Goal: Task Accomplishment & Management: Use online tool/utility

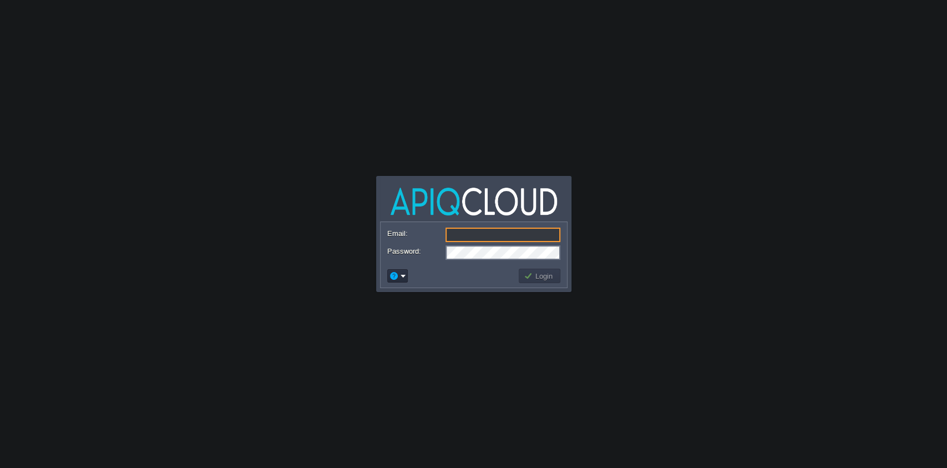
click at [503, 234] on input "Email:" at bounding box center [503, 234] width 115 height 14
click at [467, 260] on form "Email: Password:" at bounding box center [474, 243] width 186 height 42
click at [485, 233] on input "Email:" at bounding box center [503, 234] width 115 height 14
paste input "[EMAIL_ADDRESS][DOMAIN_NAME]"
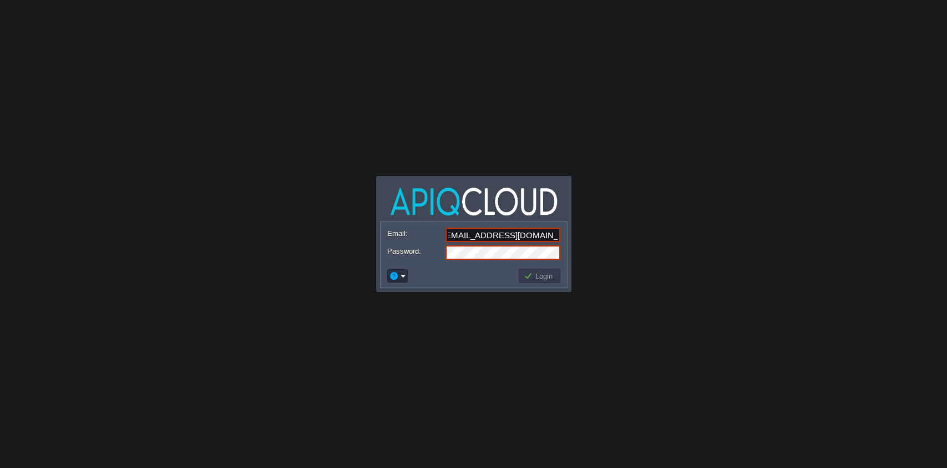
type input "[EMAIL_ADDRESS][DOMAIN_NAME]"
click at [551, 279] on button "Login" at bounding box center [540, 276] width 32 height 10
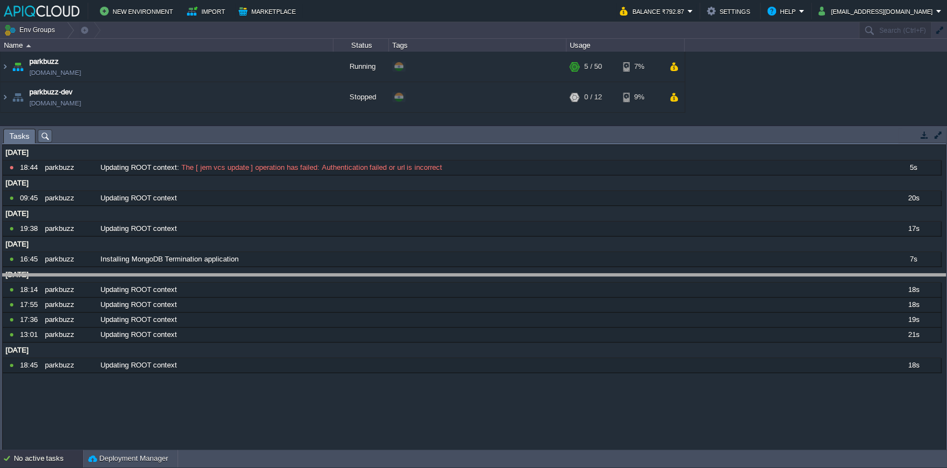
drag, startPoint x: 225, startPoint y: 133, endPoint x: 207, endPoint y: 277, distance: 145.9
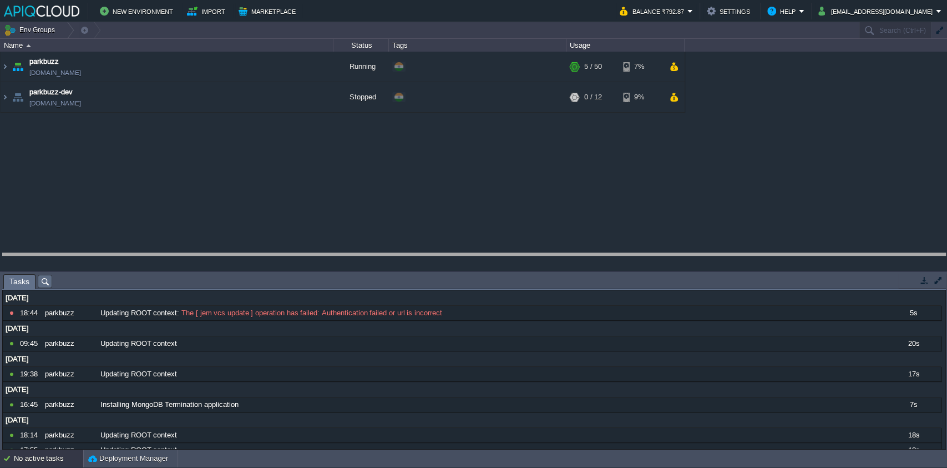
drag, startPoint x: 209, startPoint y: 286, endPoint x: 208, endPoint y: 250, distance: 36.1
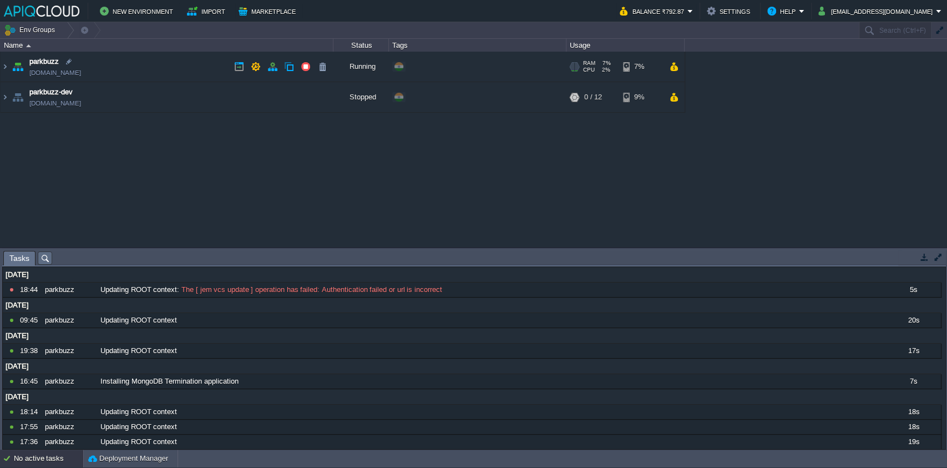
click at [13, 68] on img at bounding box center [18, 67] width 16 height 30
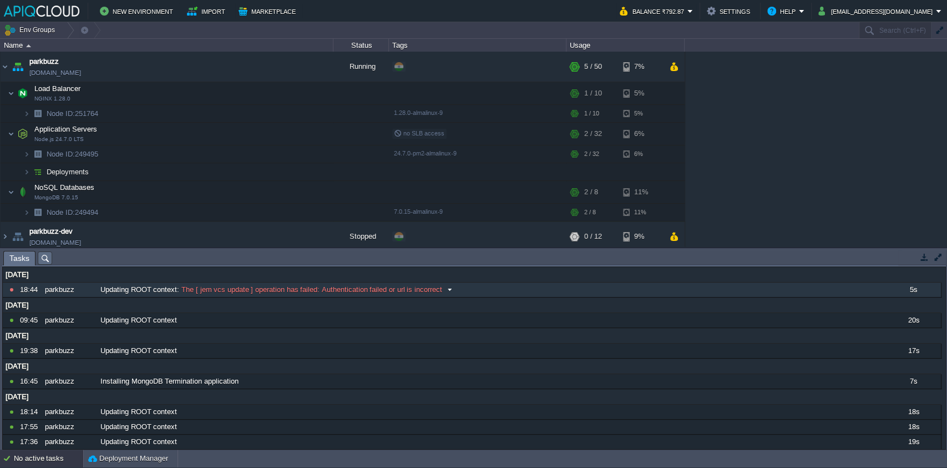
click at [375, 291] on span "The [ jem vcs update ] operation has failed: Authentication failed or url is in…" at bounding box center [310, 290] width 263 height 10
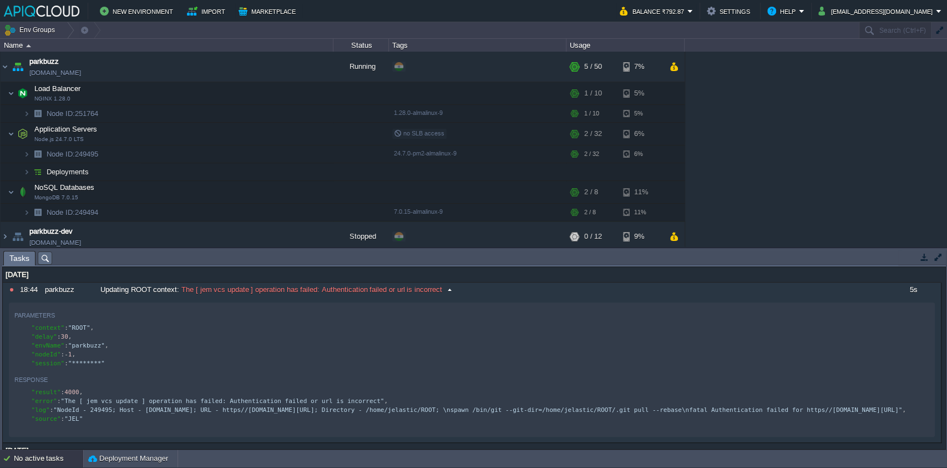
click at [375, 291] on span "The [ jem vcs update ] operation has failed: Authentication failed or url is in…" at bounding box center [310, 290] width 263 height 10
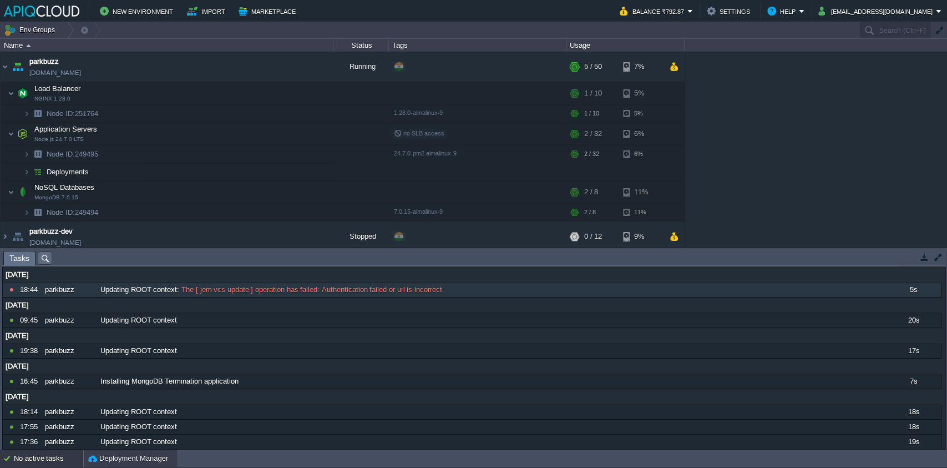
click at [107, 454] on button "Deployment Manager" at bounding box center [128, 458] width 80 height 11
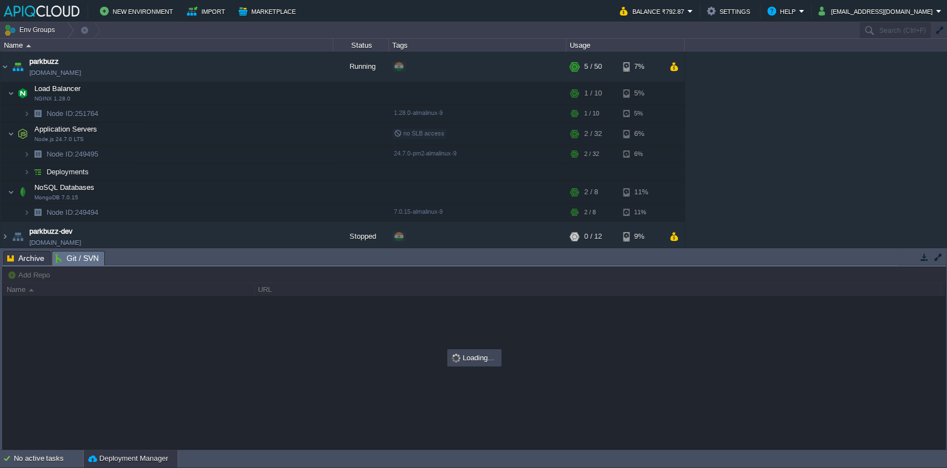
click at [62, 256] on span "Git / SVN" at bounding box center [76, 258] width 43 height 14
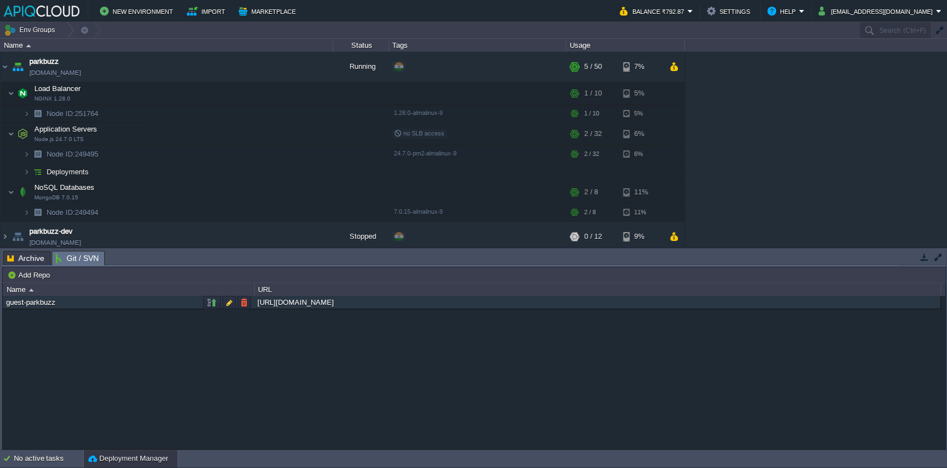
click at [34, 303] on div "guest-parkbuzz" at bounding box center [128, 302] width 250 height 13
click at [314, 302] on div "[URL][DOMAIN_NAME]" at bounding box center [597, 302] width 685 height 13
click at [209, 302] on button "button" at bounding box center [212, 303] width 10 height 10
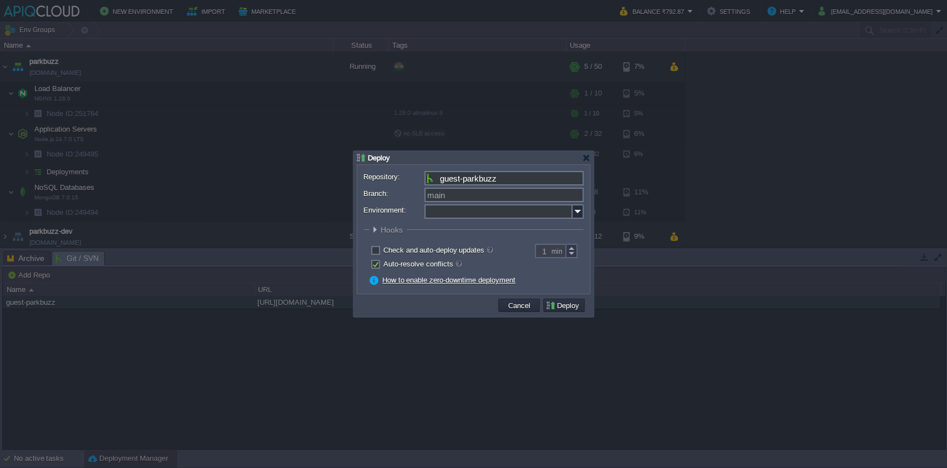
click at [518, 215] on input "Environment:" at bounding box center [498, 211] width 148 height 14
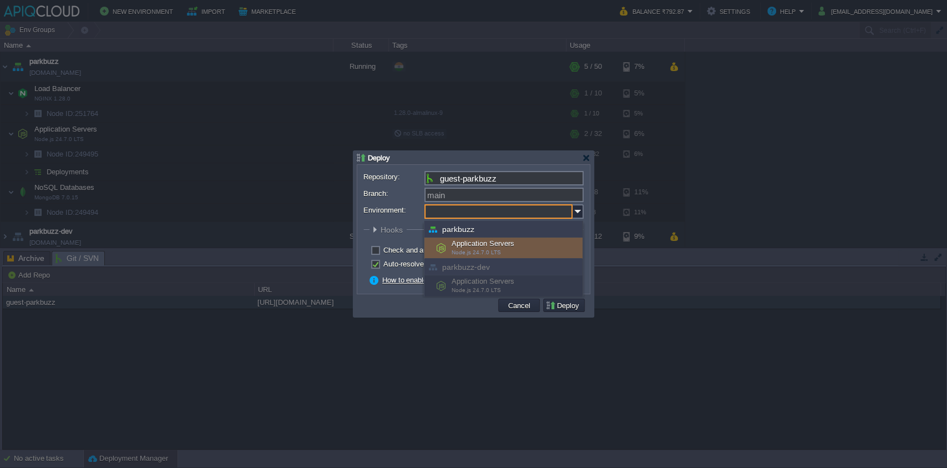
click at [523, 245] on div "Application Servers Node.js 24.7.0 LTS" at bounding box center [503, 247] width 158 height 21
type input "Application Servers (parkbuzz)"
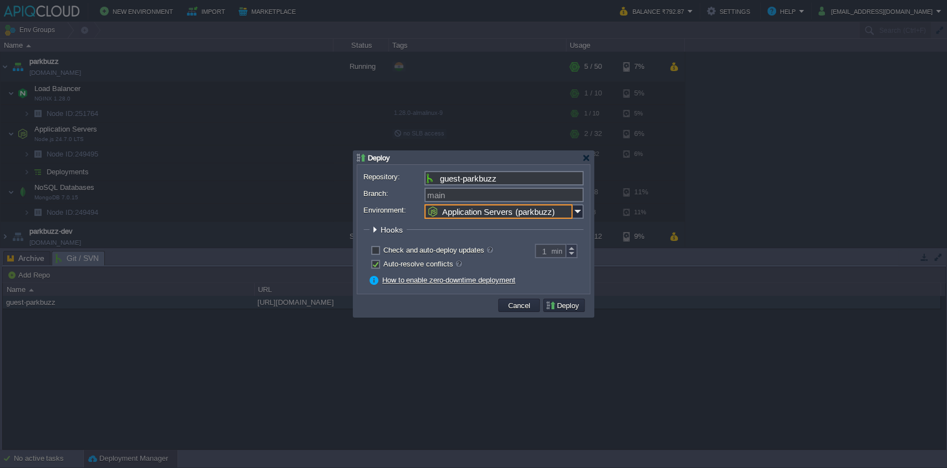
click at [574, 226] on fieldset "Hooks Pre Build Post Pre Deploy Post Pre Update Post" at bounding box center [473, 232] width 220 height 15
click at [566, 302] on button "Deploy" at bounding box center [563, 305] width 37 height 10
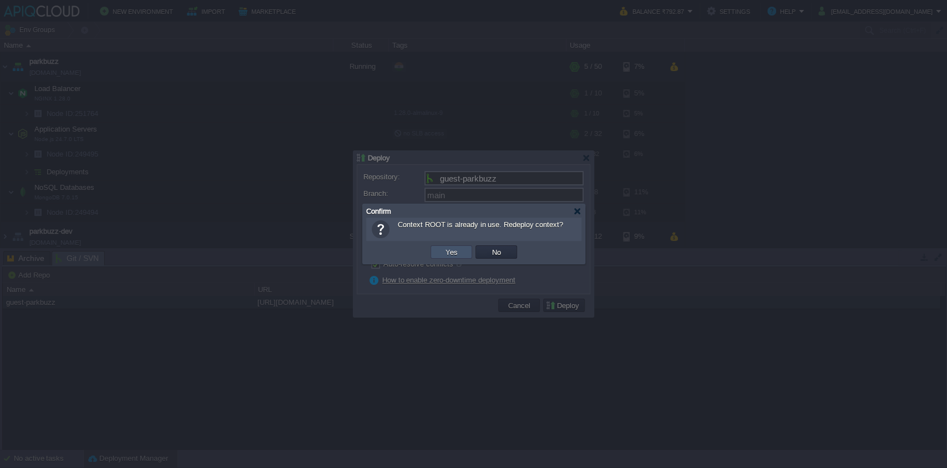
click at [447, 249] on button "Yes" at bounding box center [451, 252] width 19 height 10
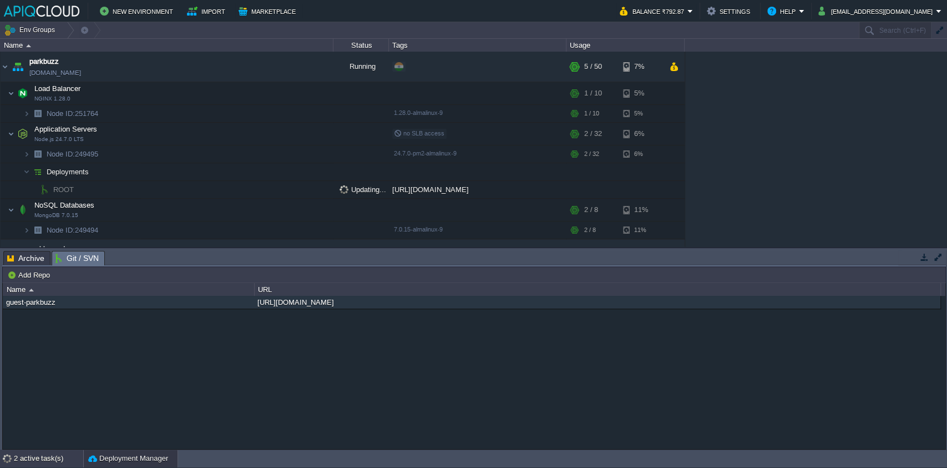
click at [36, 455] on div "2 active task(s)" at bounding box center [48, 458] width 69 height 18
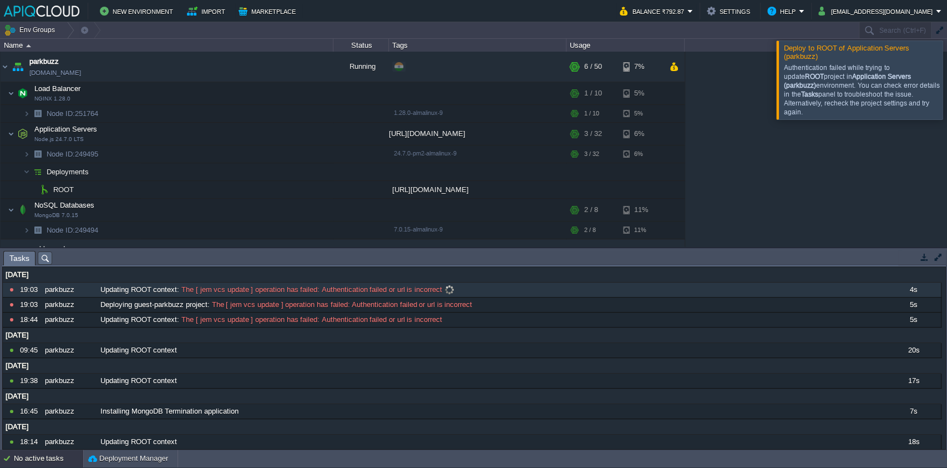
click at [226, 294] on span "The [ jem vcs update ] operation has failed: Authentication failed or url is in…" at bounding box center [310, 290] width 263 height 10
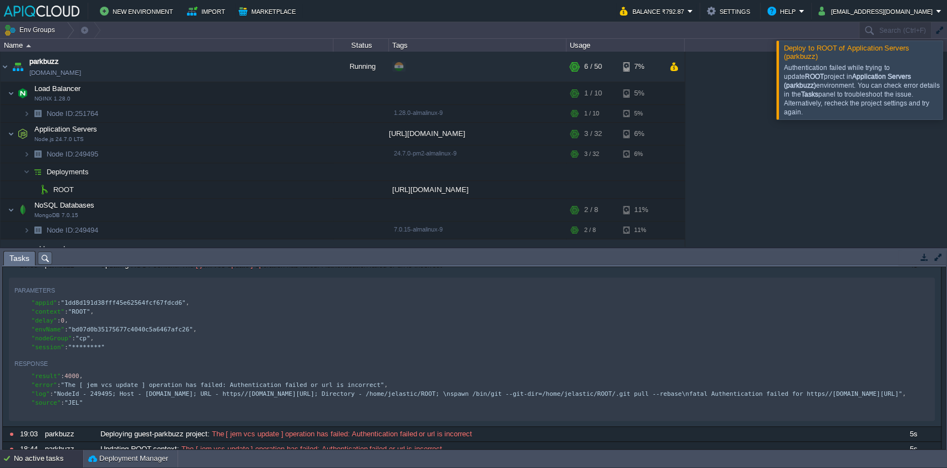
scroll to position [3, 0]
type textarea ""log": "NodeId - 249495; Host - [DOMAIN_NAME]; URL - https//[DOMAIN_NAME][URL];…"
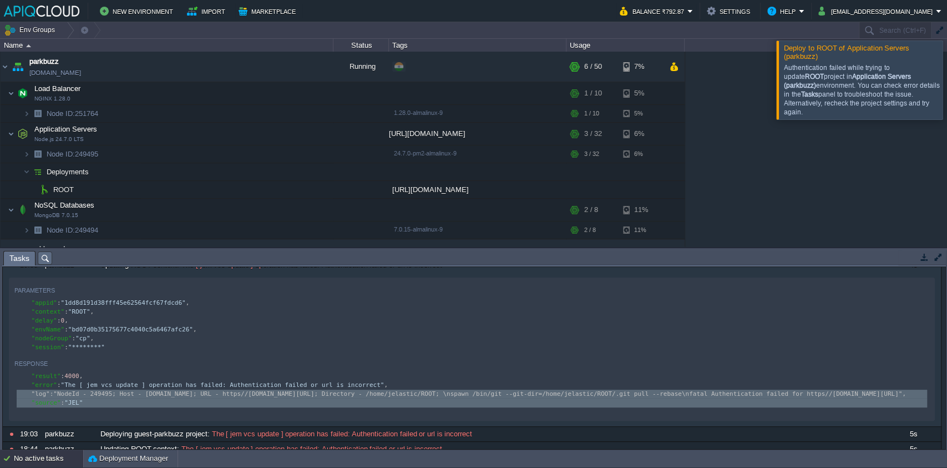
click at [210, 375] on pre ""result" : 4000 ," at bounding box center [473, 376] width 918 height 9
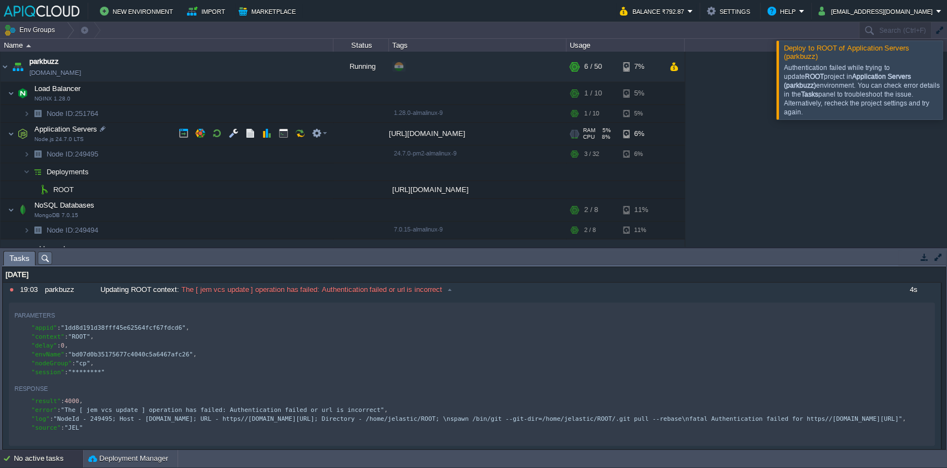
scroll to position [22, 0]
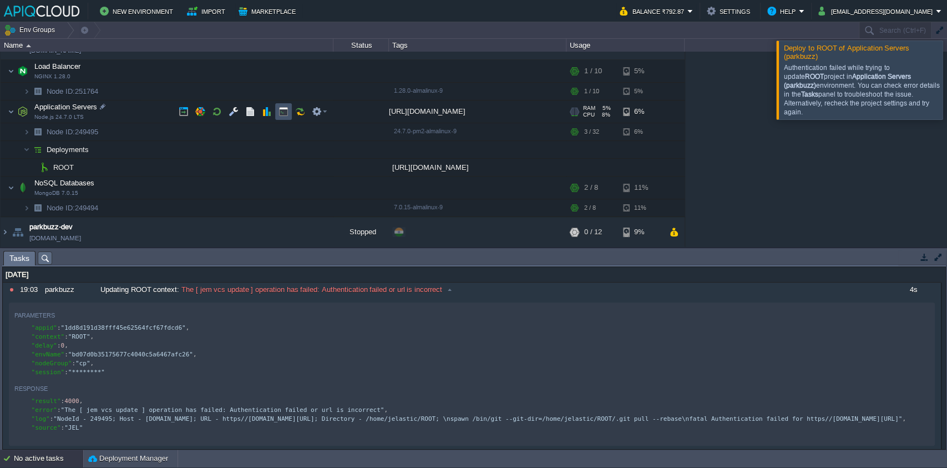
click at [287, 110] on button "button" at bounding box center [284, 112] width 10 height 10
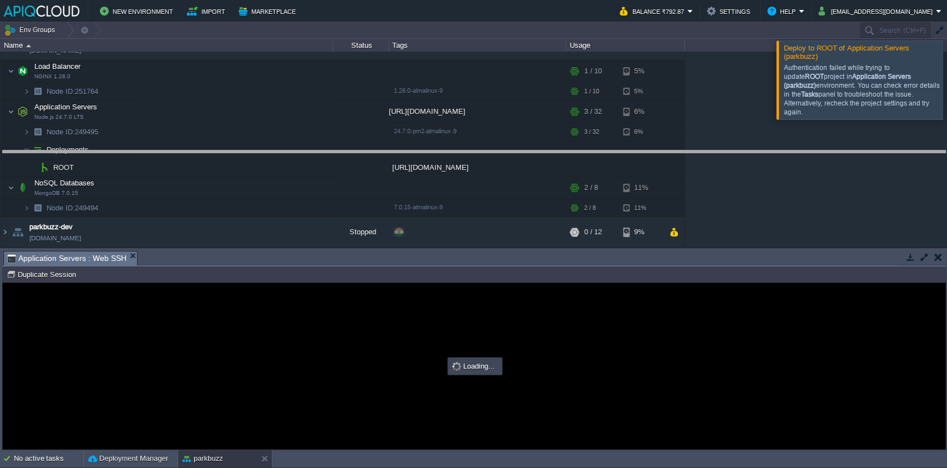
drag, startPoint x: 423, startPoint y: 262, endPoint x: 417, endPoint y: 99, distance: 163.2
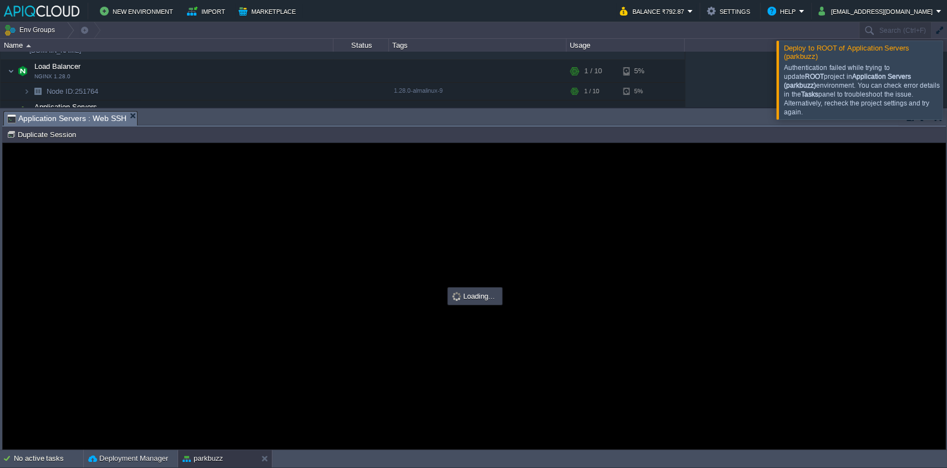
scroll to position [0, 0]
type input "#000000"
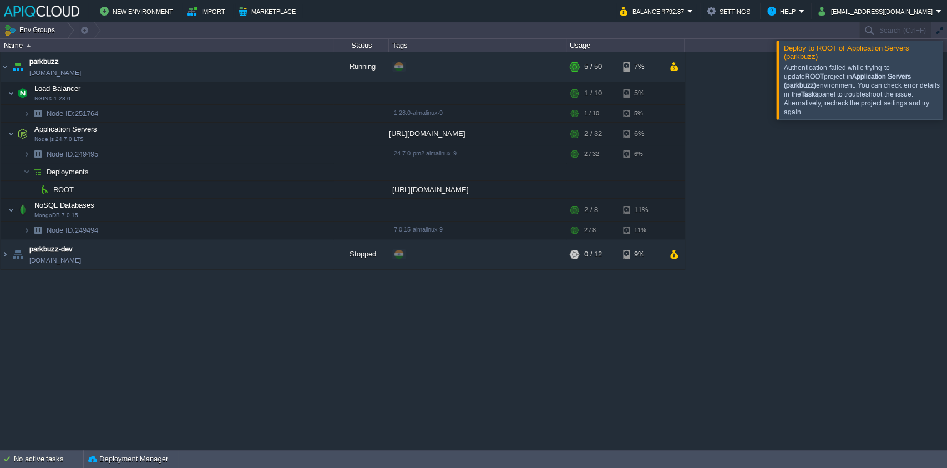
drag, startPoint x: 119, startPoint y: 387, endPoint x: 104, endPoint y: 201, distance: 186.4
click at [119, 384] on div "parkbuzz [DOMAIN_NAME] Running + Add to Env Group RAM 8% CPU 1% 5 / 50 7% Load …" at bounding box center [473, 250] width 947 height 397
click at [59, 461] on div "No active tasks" at bounding box center [48, 459] width 69 height 18
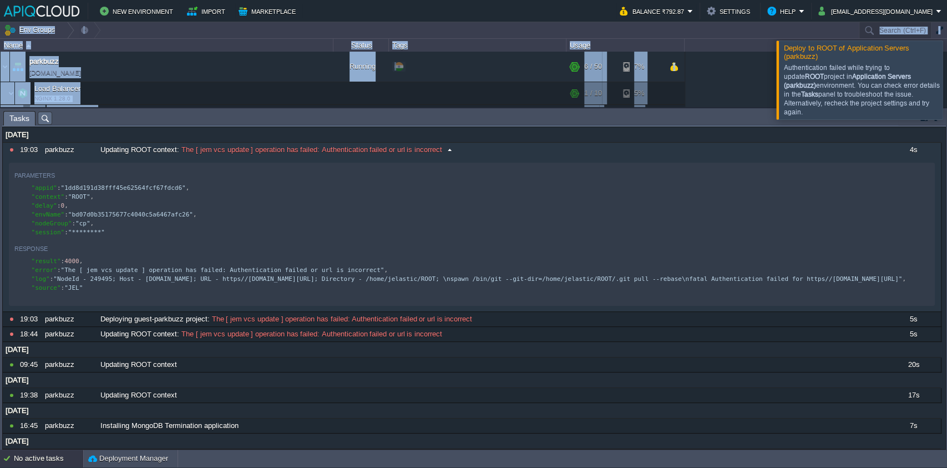
drag, startPoint x: 146, startPoint y: 29, endPoint x: 422, endPoint y: 154, distance: 302.2
click at [412, 146] on div "Env Groups Search (Ctrl+F) auto-gen Name Status Tags Usage parkbuzz [DOMAIN_NAM…" at bounding box center [473, 235] width 947 height 427
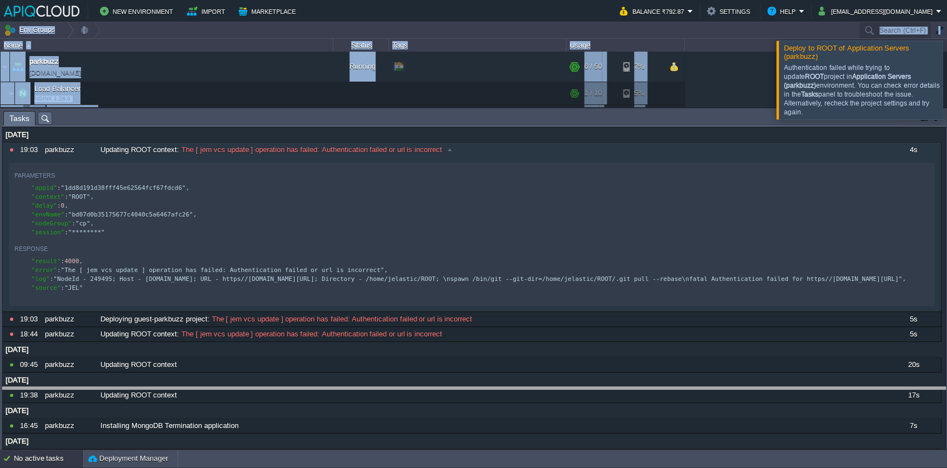
drag, startPoint x: 225, startPoint y: 122, endPoint x: 202, endPoint y: 398, distance: 277.8
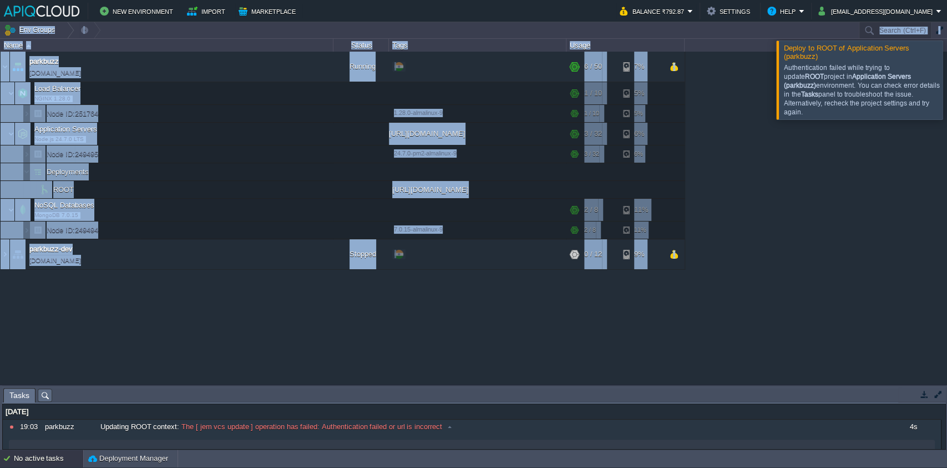
click at [230, 323] on div "parkbuzz [DOMAIN_NAME] Running + Add to Env Group RAM 9% CPU 3% 6 / 50 7% Load …" at bounding box center [473, 218] width 947 height 332
